Goal: Transaction & Acquisition: Purchase product/service

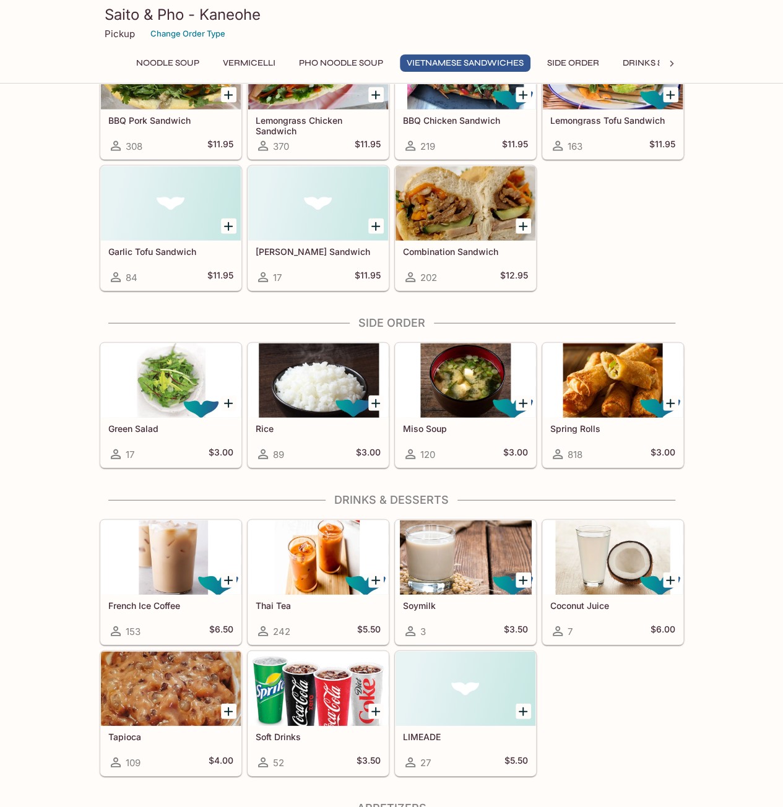
scroll to position [1300, 0]
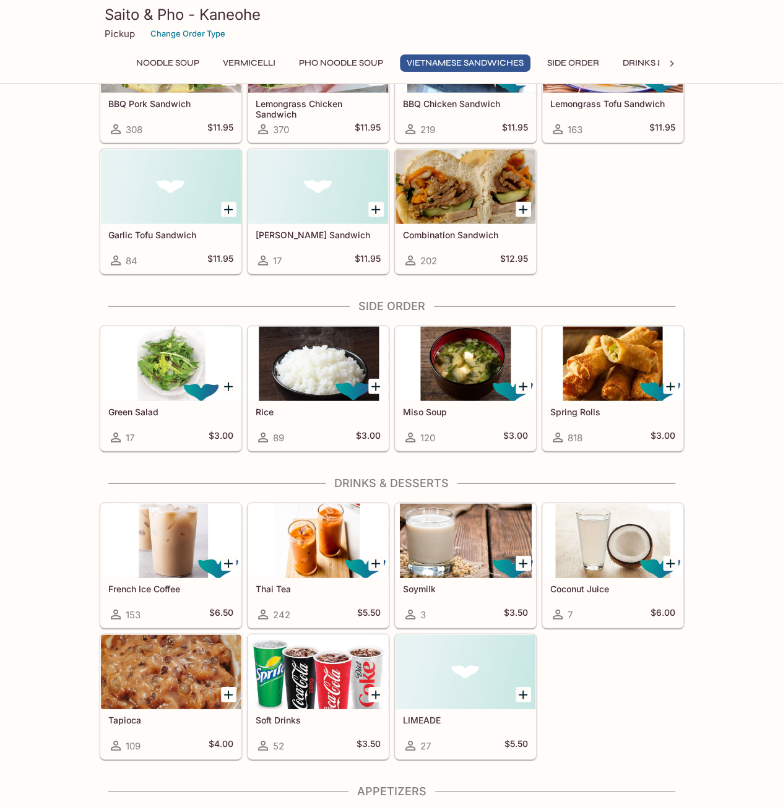
click at [600, 361] on div at bounding box center [613, 364] width 140 height 74
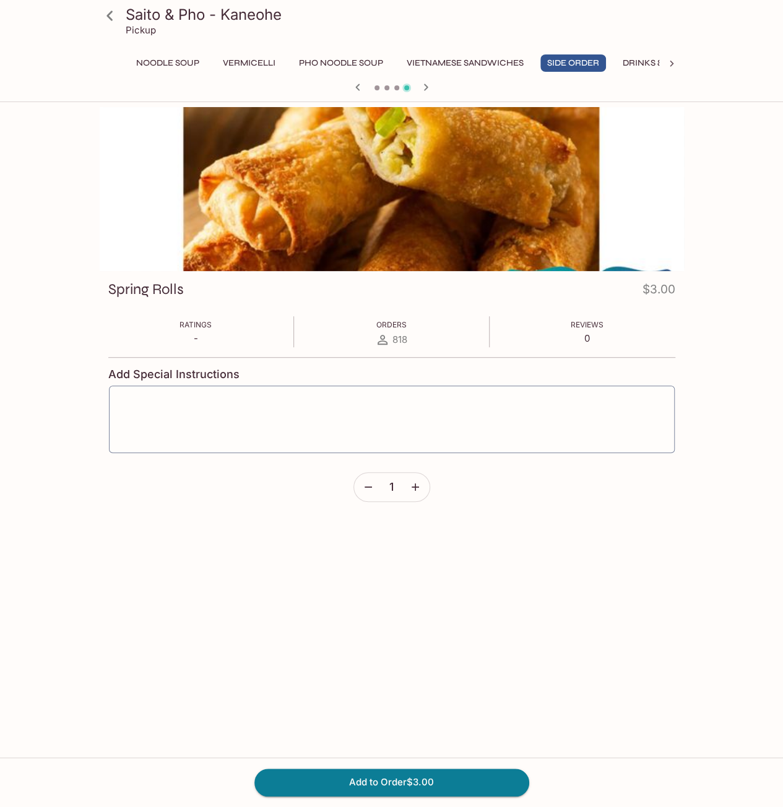
click at [399, 196] on div at bounding box center [392, 189] width 584 height 164
click at [376, 60] on button "Pho Noodle Soup" at bounding box center [341, 62] width 98 height 17
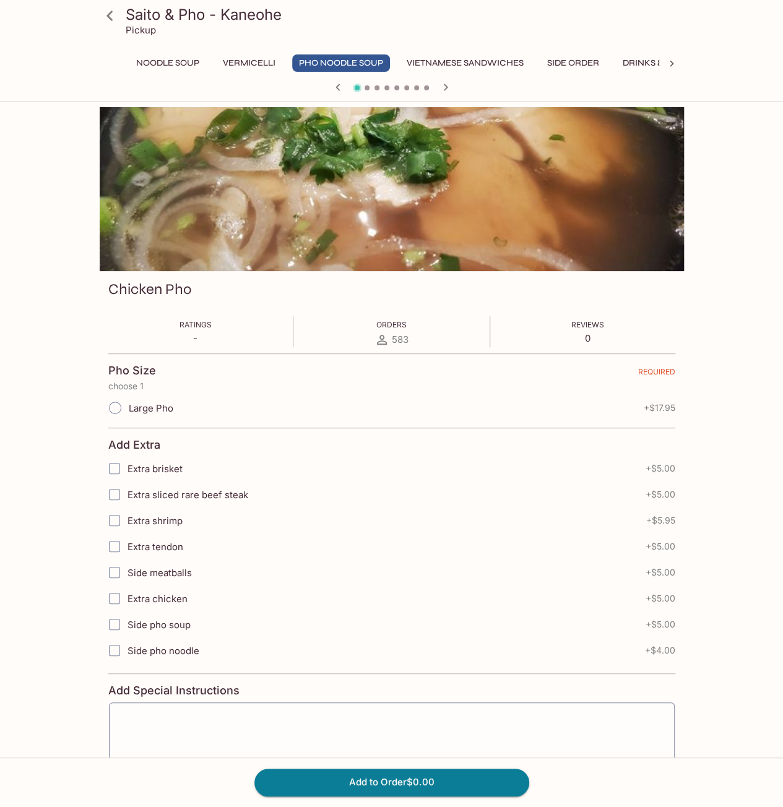
scroll to position [90, 0]
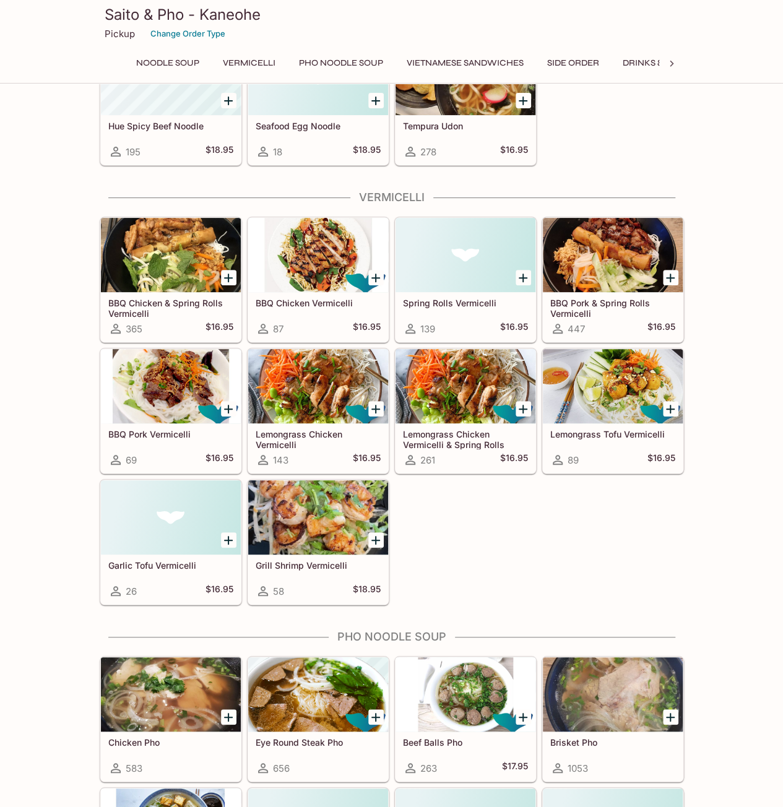
click at [317, 61] on button "Pho Noodle Soup" at bounding box center [341, 62] width 98 height 17
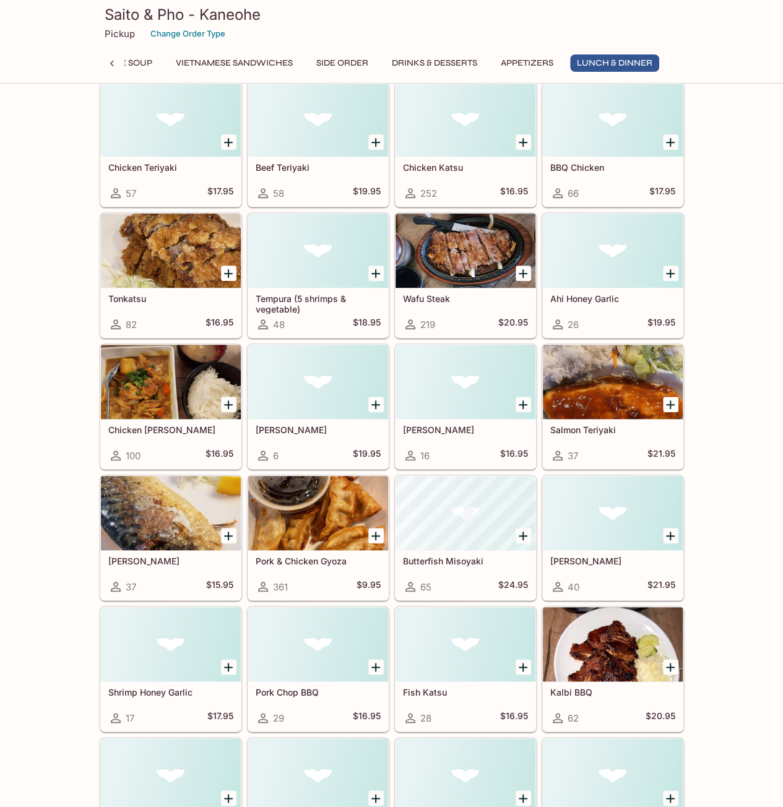
scroll to position [2768, 0]
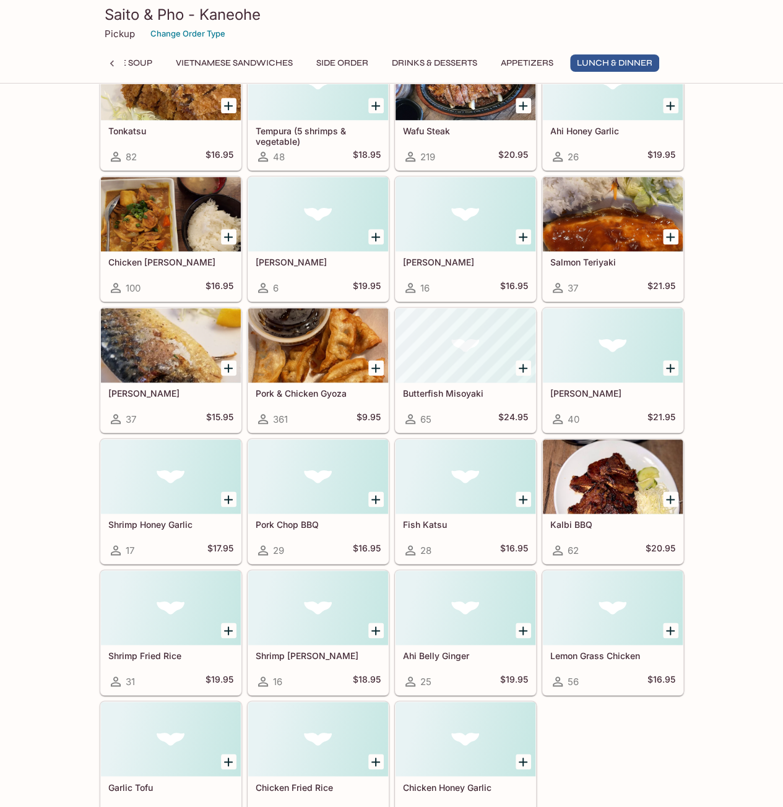
drag, startPoint x: 711, startPoint y: 688, endPoint x: 725, endPoint y: 618, distance: 70.8
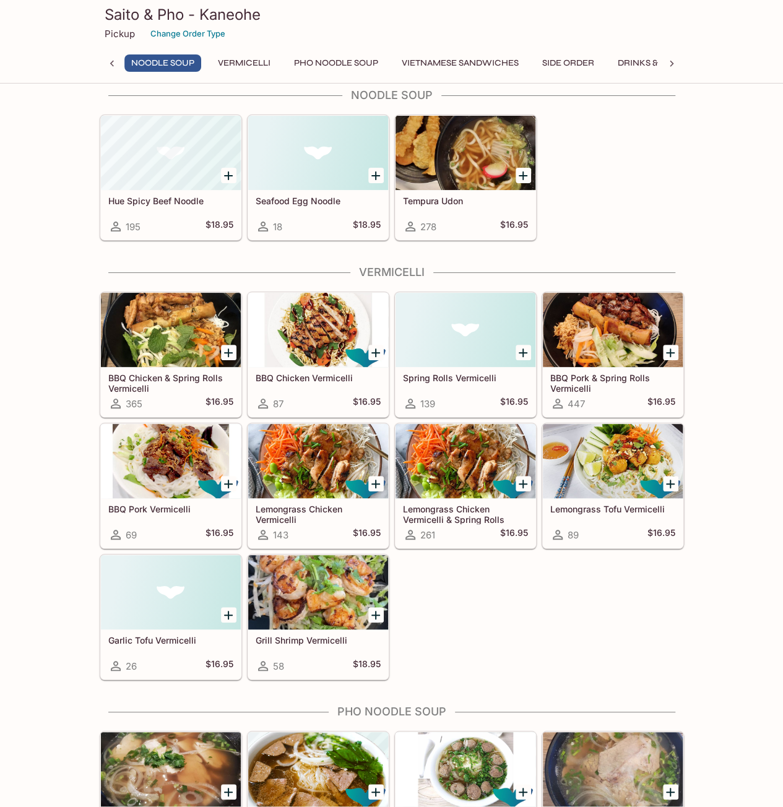
scroll to position [0, 0]
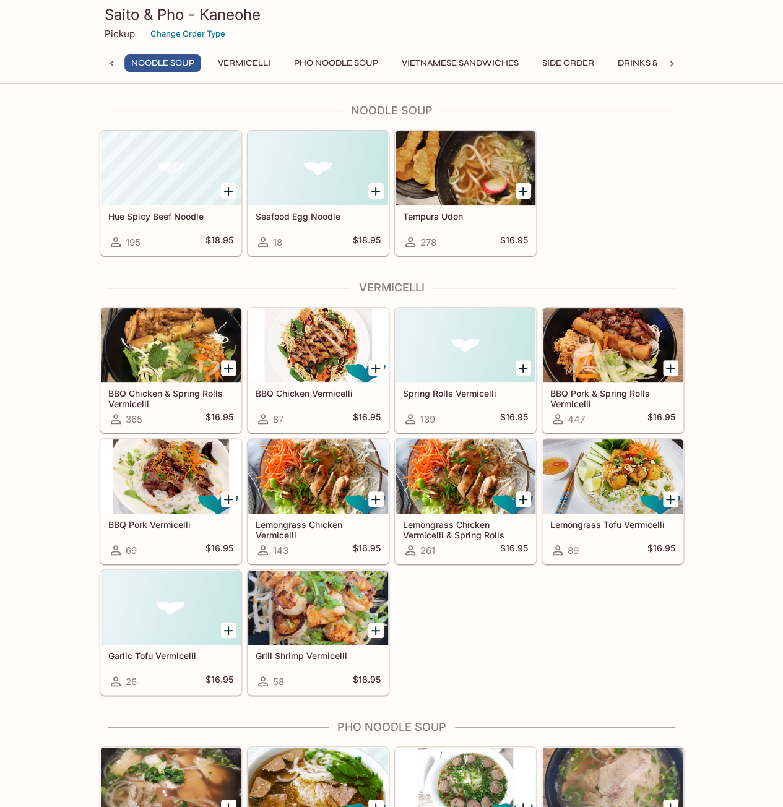
click at [319, 58] on button "Pho Noodle Soup" at bounding box center [336, 62] width 98 height 17
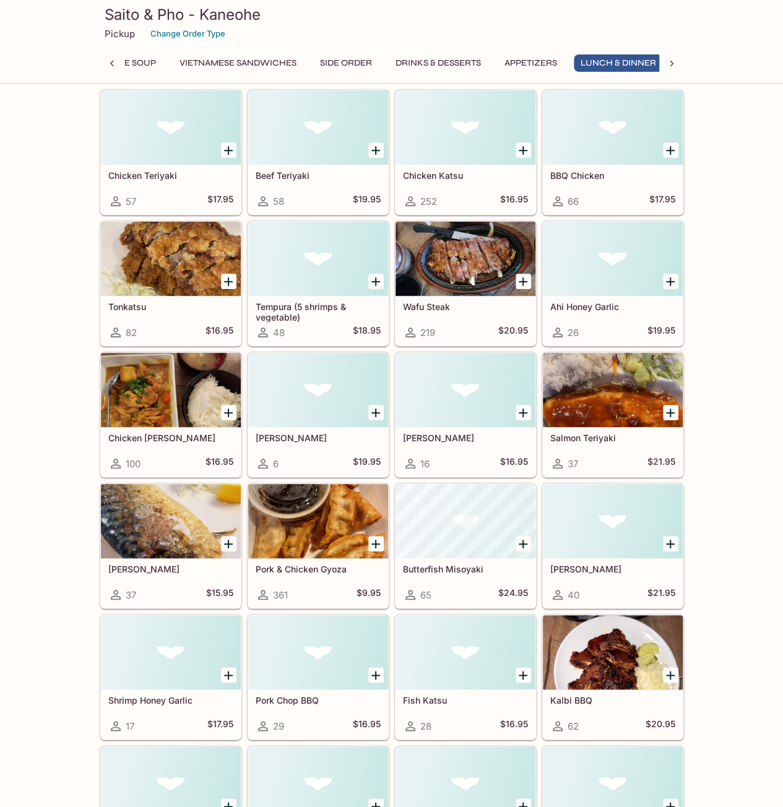
scroll to position [0, 234]
click at [333, 511] on div at bounding box center [318, 521] width 140 height 74
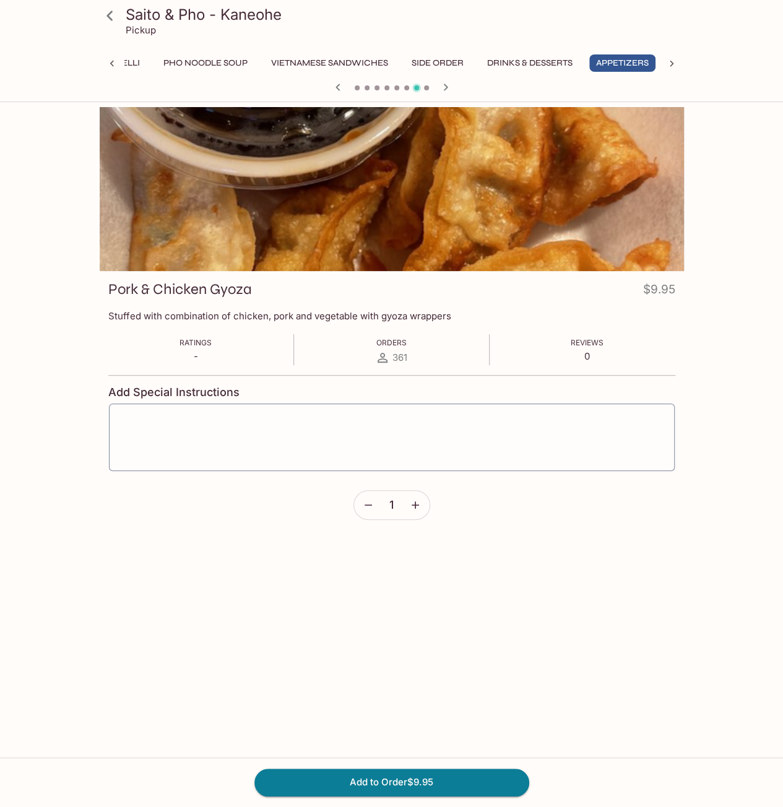
click at [193, 60] on button "Pho Noodle Soup" at bounding box center [206, 62] width 98 height 17
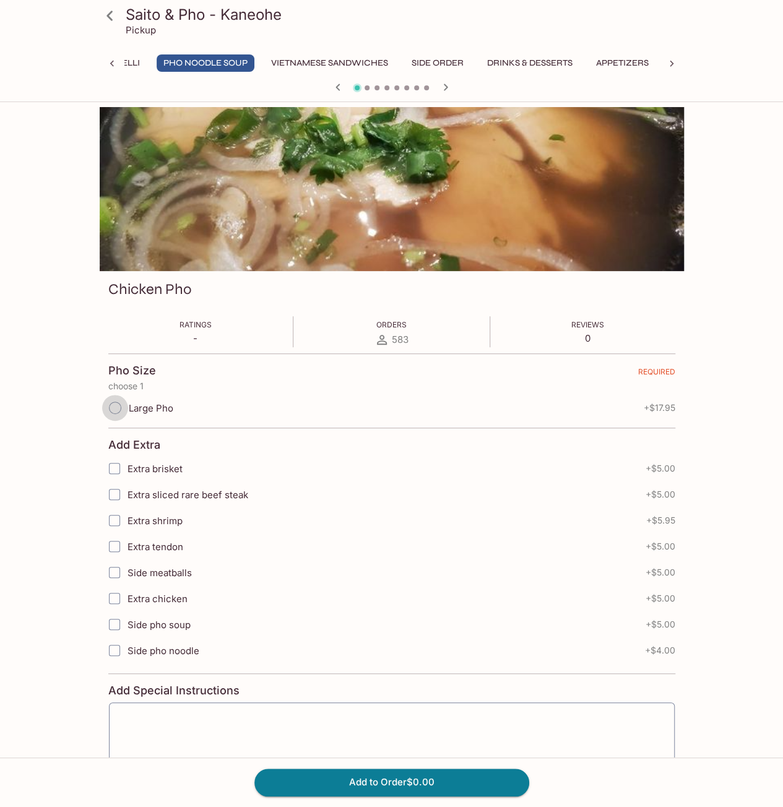
click at [119, 407] on input "Large Pho" at bounding box center [115, 408] width 26 height 26
radio input "true"
click at [165, 408] on span "Large Pho" at bounding box center [151, 408] width 45 height 12
click at [128, 408] on input "Large Pho" at bounding box center [115, 408] width 26 height 26
